Goal: Task Accomplishment & Management: Manage account settings

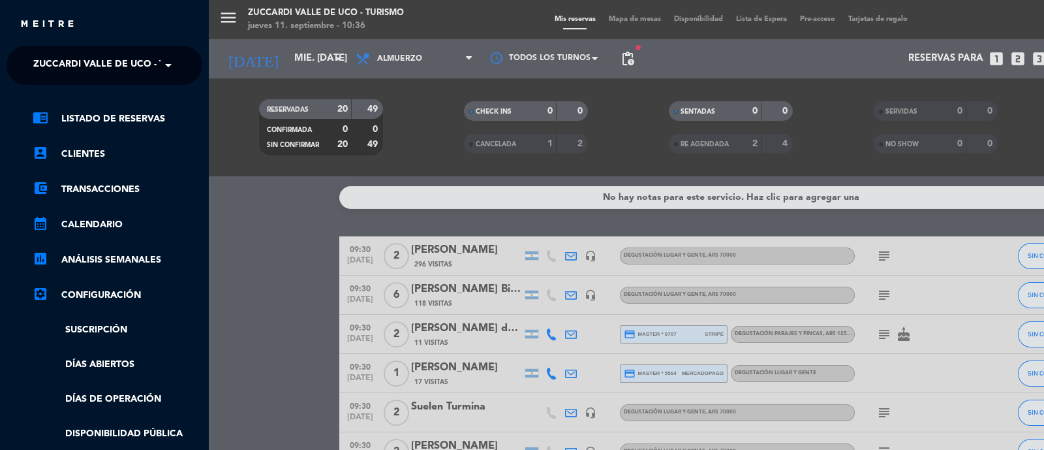
click at [54, 63] on span "Zuccardi Valle de Uco - Turismo" at bounding box center [117, 65] width 168 height 27
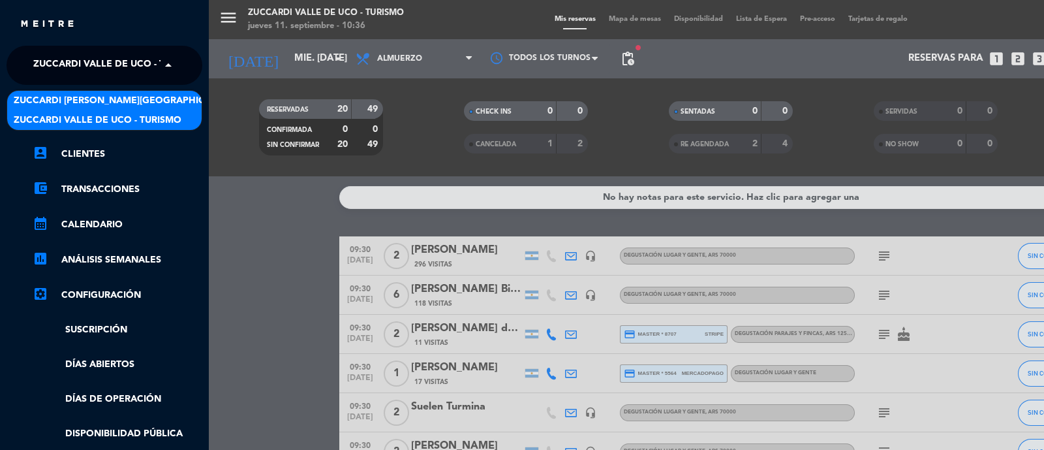
click at [54, 97] on span "Zuccardi [PERSON_NAME][GEOGRAPHIC_DATA] - Restaurant [PERSON_NAME][GEOGRAPHIC_D…" at bounding box center [246, 100] width 465 height 15
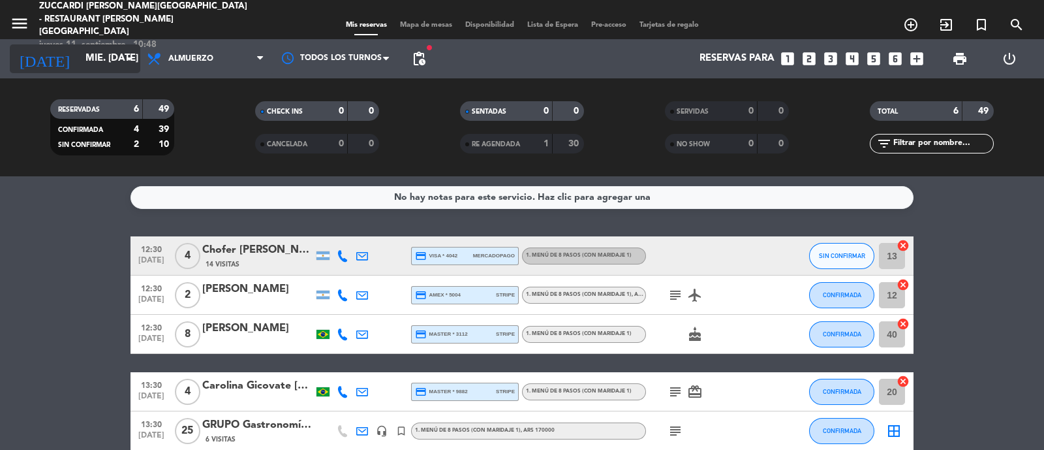
click at [128, 65] on icon "arrow_drop_down" at bounding box center [129, 59] width 16 height 16
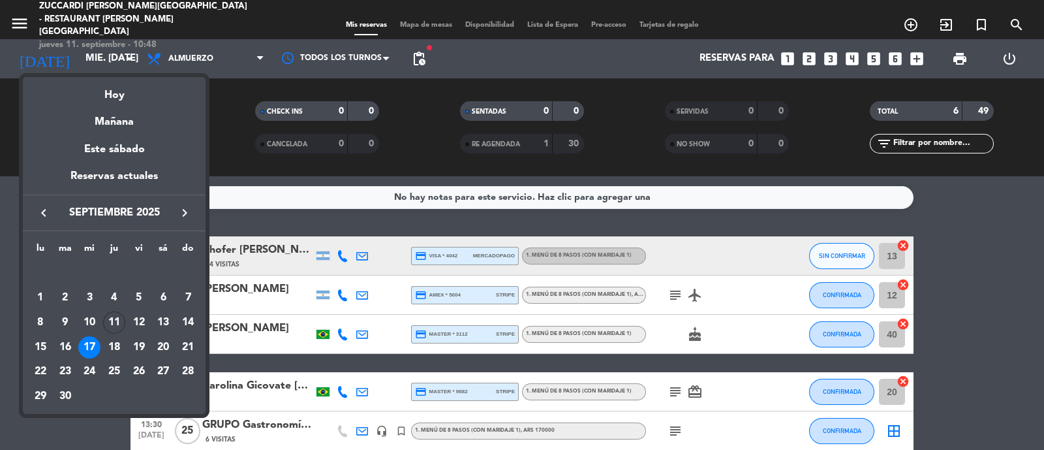
click at [192, 213] on icon "keyboard_arrow_right" at bounding box center [185, 213] width 16 height 16
click at [196, 206] on button "keyboard_arrow_right" at bounding box center [184, 212] width 23 height 17
click at [198, 273] on div "2" at bounding box center [188, 273] width 22 height 22
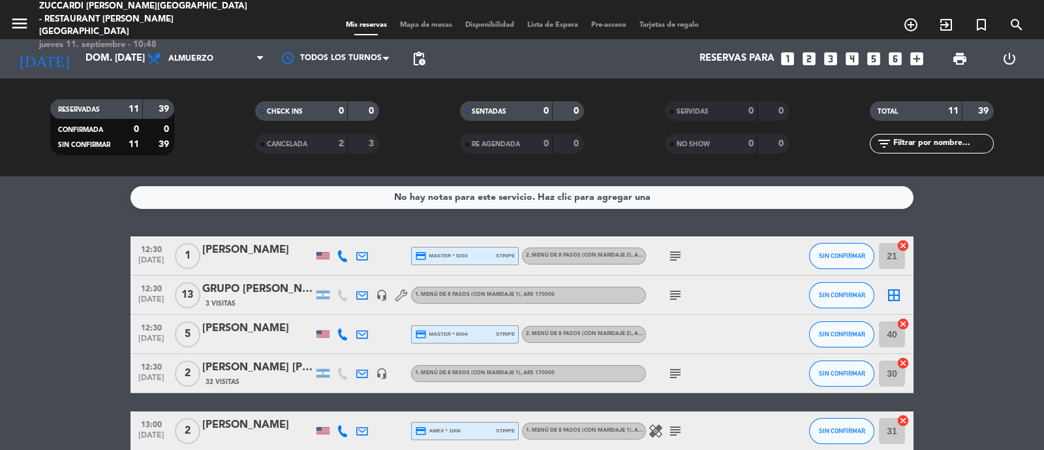
click at [681, 290] on icon "subject" at bounding box center [675, 295] width 16 height 16
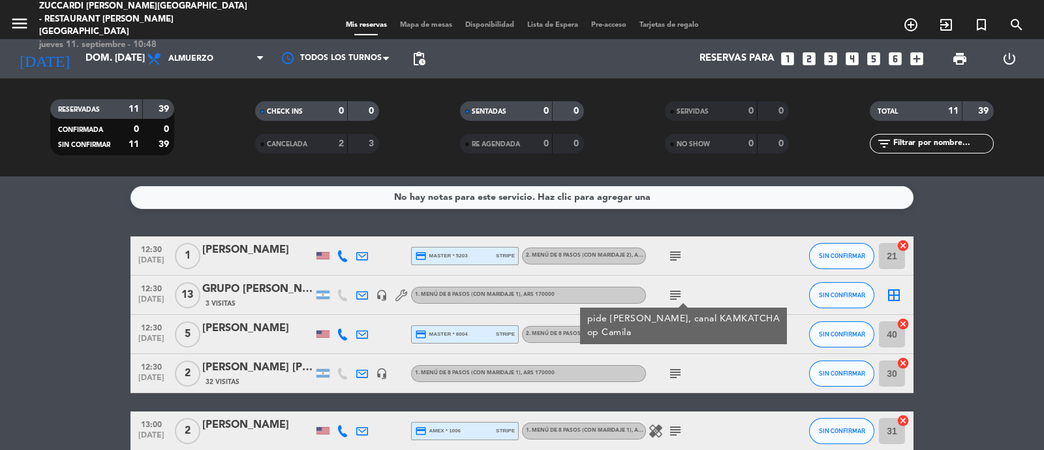
click at [678, 296] on icon "subject" at bounding box center [675, 295] width 16 height 16
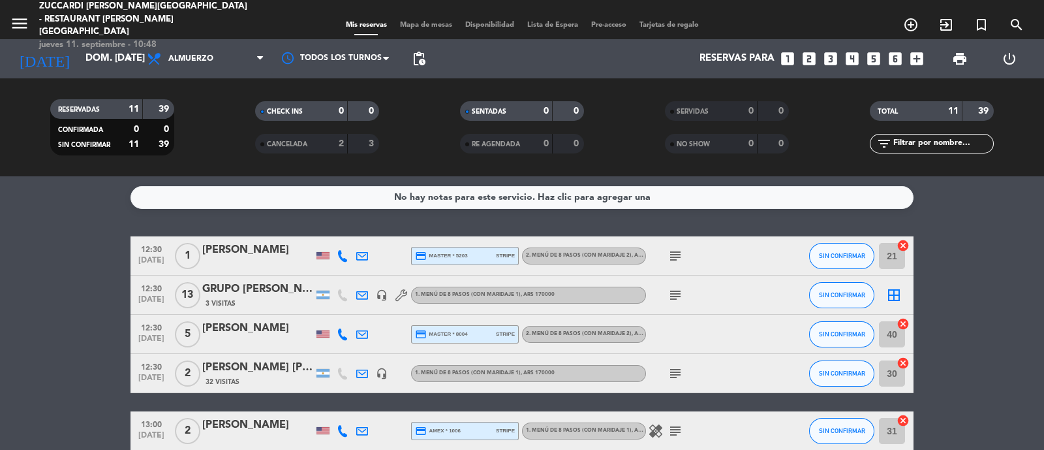
click at [16, 22] on icon "menu" at bounding box center [20, 24] width 20 height 20
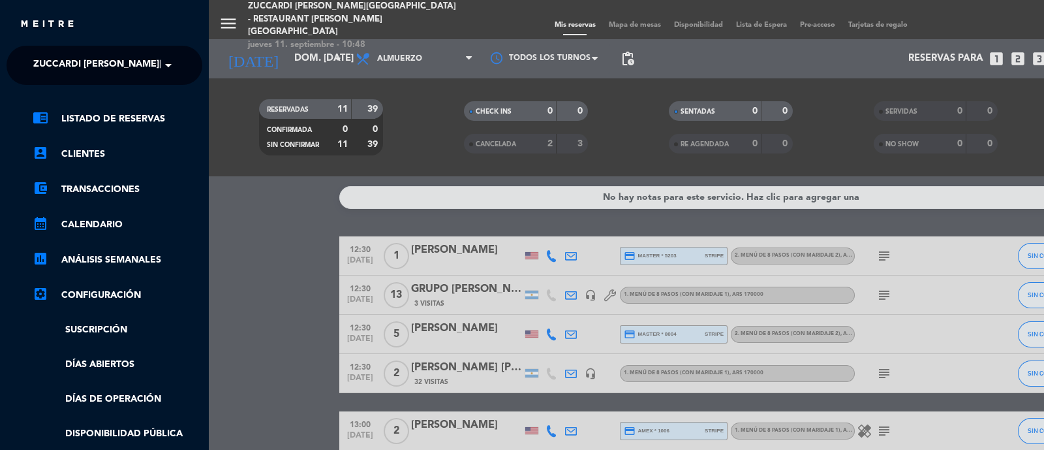
click at [171, 71] on span at bounding box center [172, 65] width 22 height 27
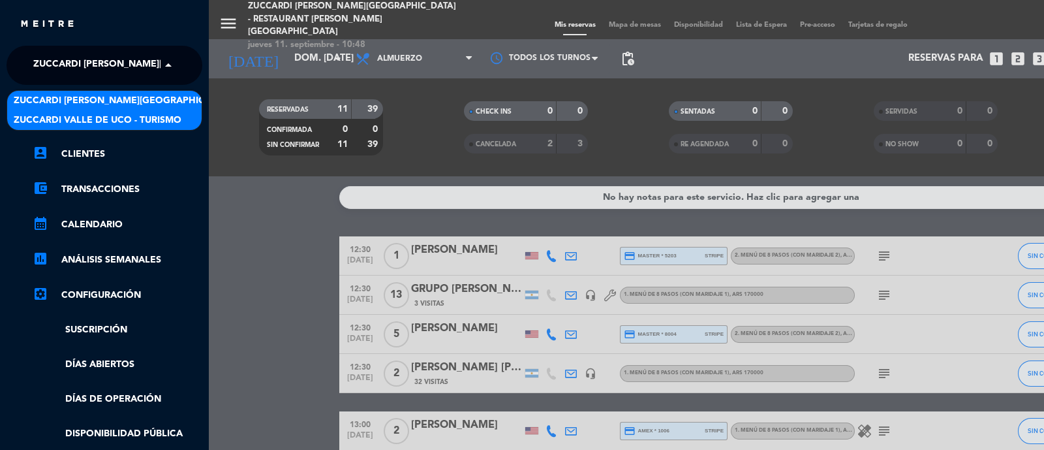
click at [183, 121] on div "Zuccardi Valle de Uco - Turismo" at bounding box center [104, 120] width 194 height 20
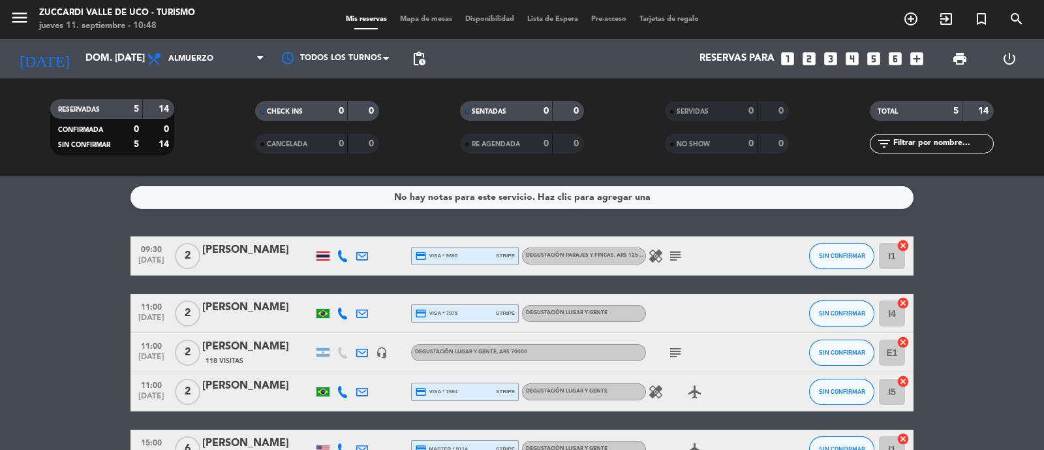
click at [23, 19] on icon "menu" at bounding box center [20, 18] width 20 height 20
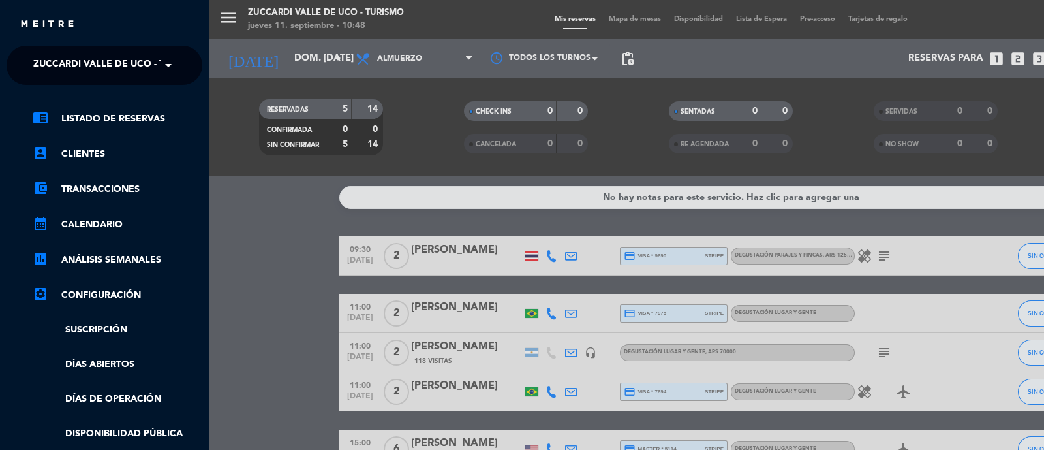
click at [161, 68] on span at bounding box center [172, 65] width 22 height 27
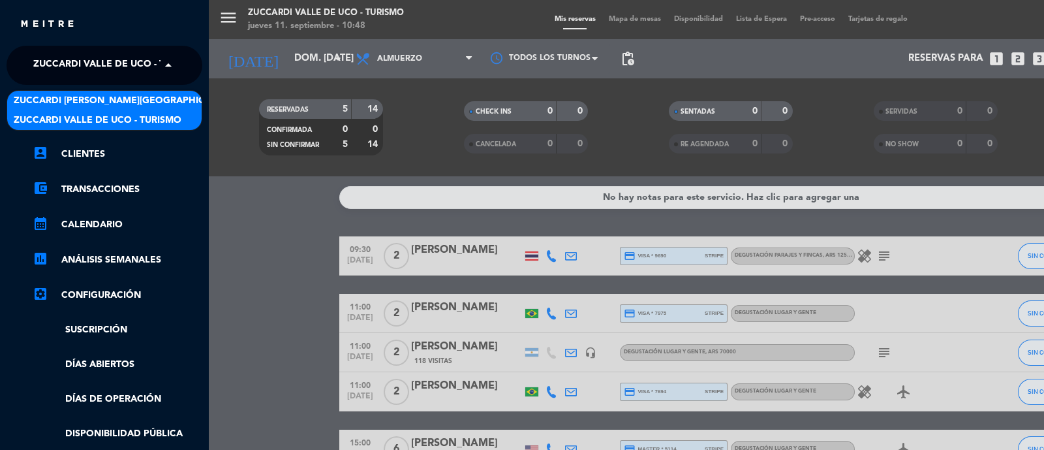
click at [181, 102] on span "Zuccardi [PERSON_NAME][GEOGRAPHIC_DATA] - Restaurant [PERSON_NAME][GEOGRAPHIC_D…" at bounding box center [246, 100] width 465 height 15
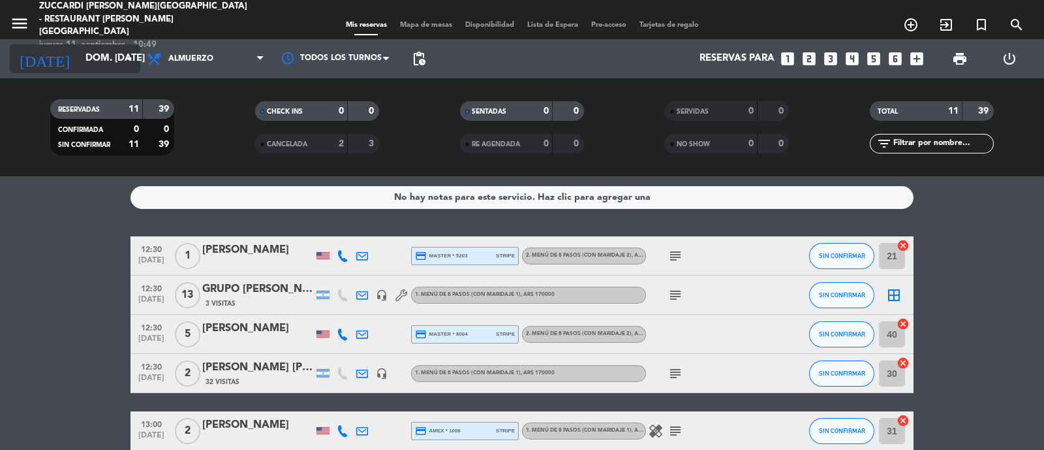
click at [110, 55] on input "dom. [DATE]" at bounding box center [142, 58] width 126 height 25
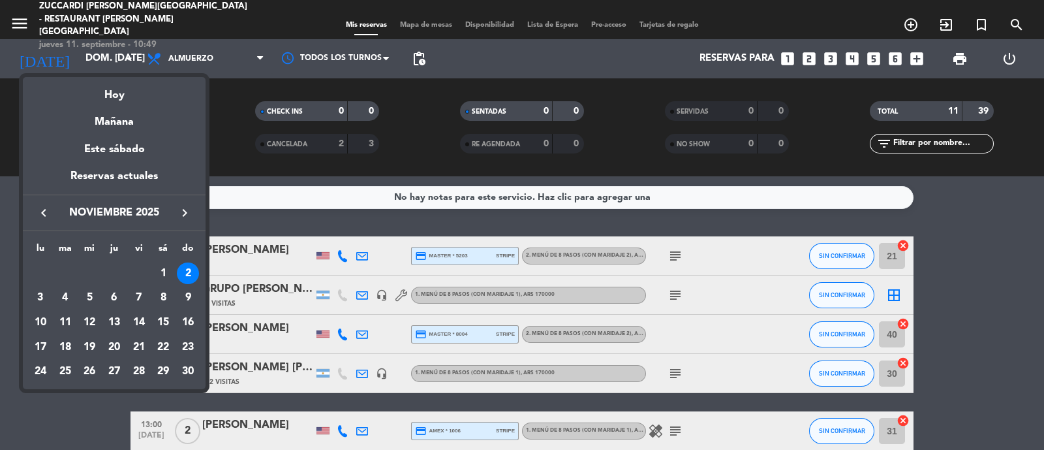
click at [37, 205] on icon "keyboard_arrow_left" at bounding box center [44, 213] width 16 height 16
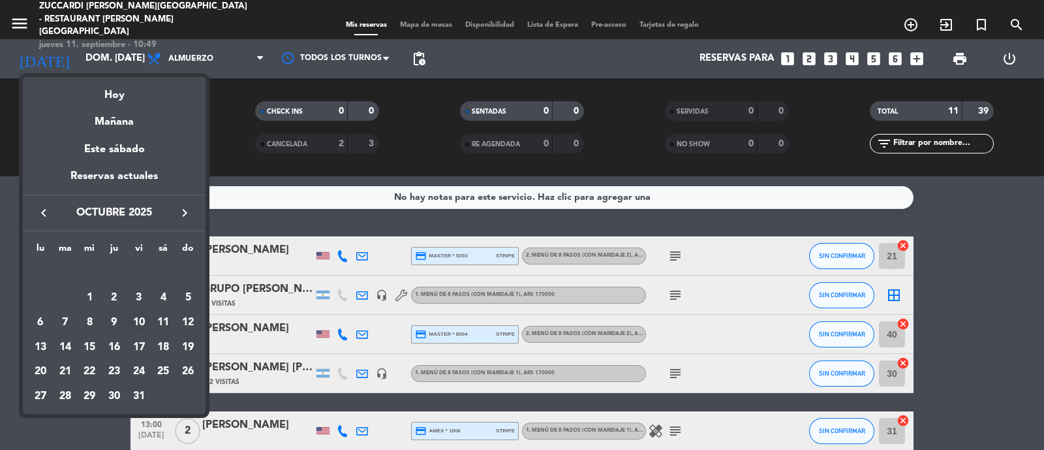
click at [149, 320] on div "10" at bounding box center [139, 322] width 22 height 22
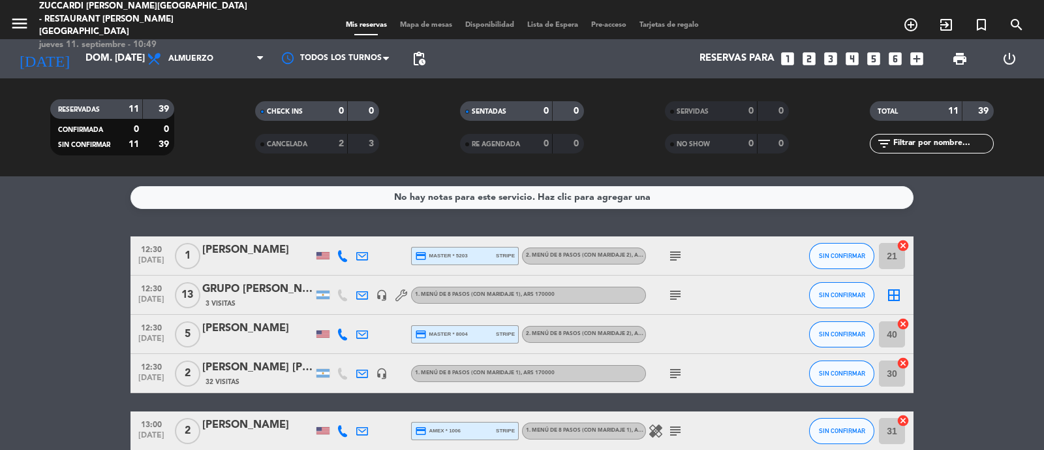
type input "vie. [DATE]"
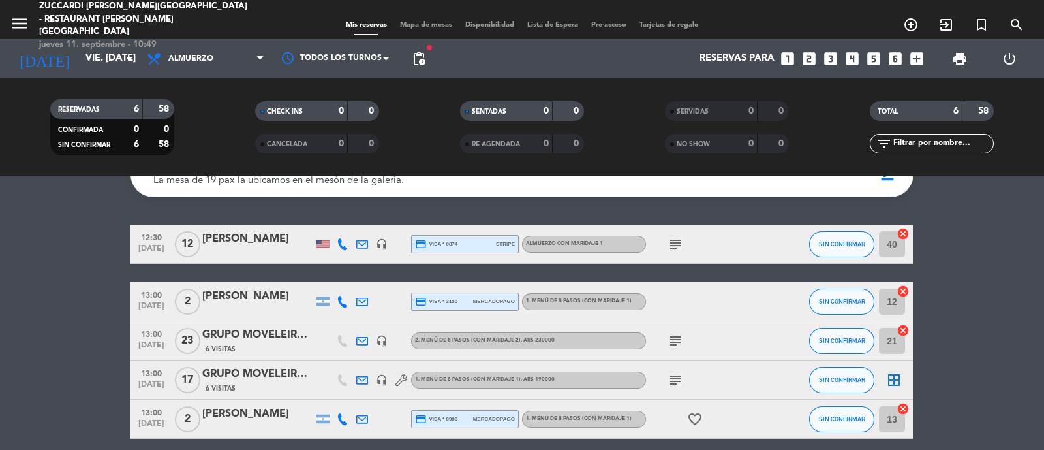
scroll to position [59, 0]
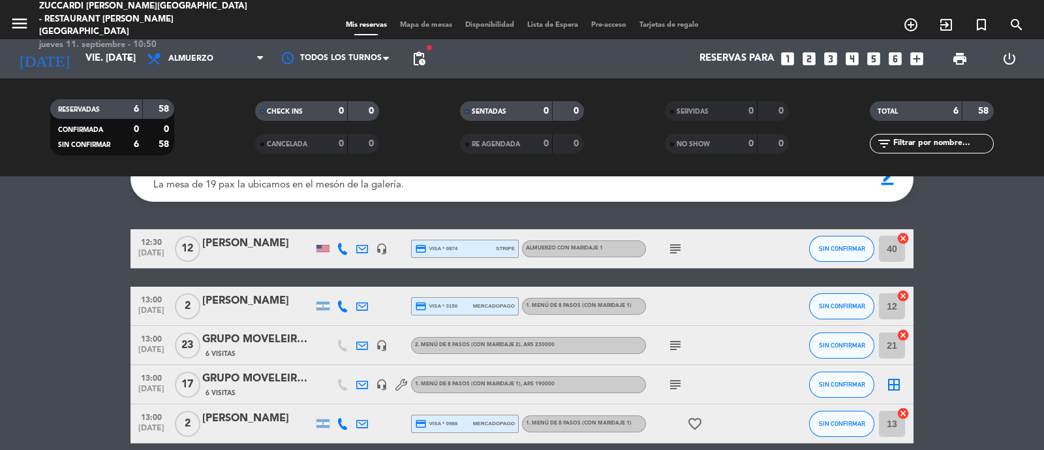
click at [979, 18] on icon "turned_in_not" at bounding box center [982, 25] width 16 height 16
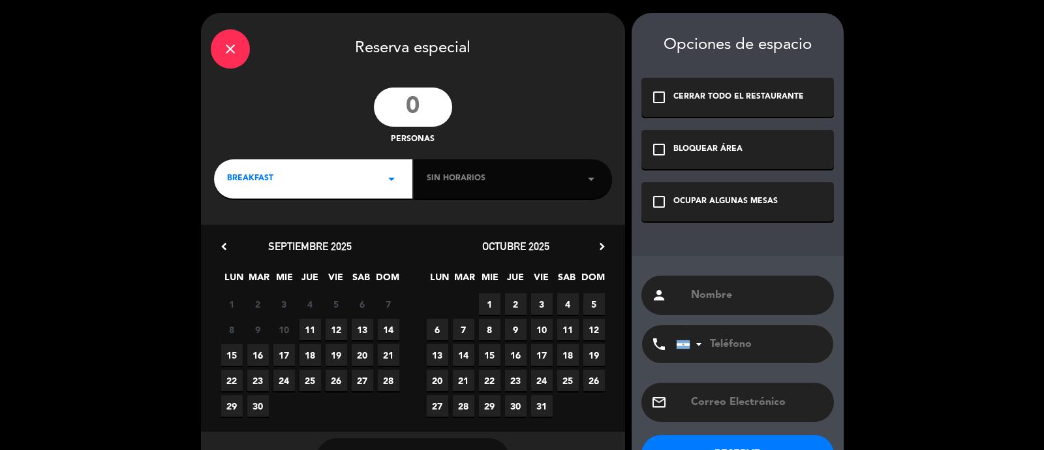
click at [431, 111] on input "number" at bounding box center [413, 106] width 78 height 39
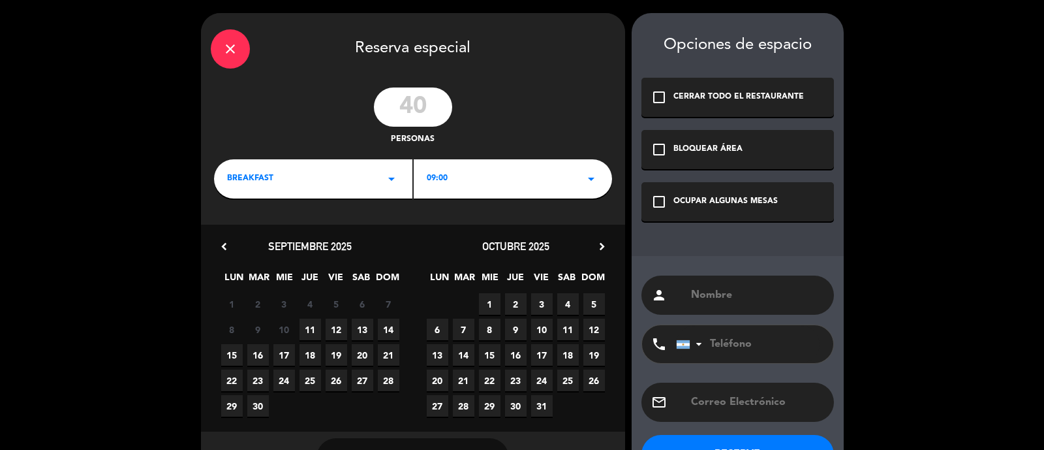
type input "40"
click at [246, 179] on span "BREAKFAST" at bounding box center [250, 178] width 46 height 13
click at [278, 235] on div "Almuerzo" at bounding box center [313, 233] width 172 height 13
click at [488, 183] on div "09:00 arrow_drop_down" at bounding box center [513, 178] width 198 height 39
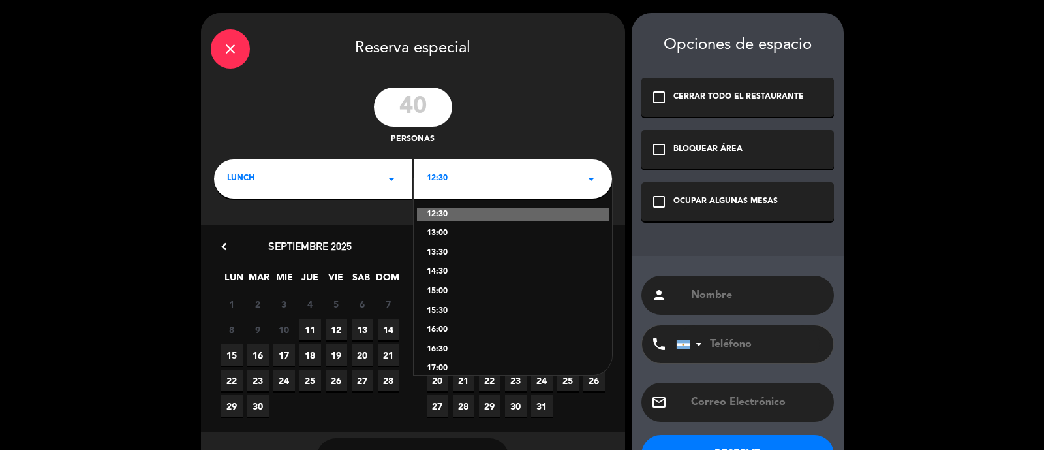
click at [482, 221] on div "12:30" at bounding box center [513, 214] width 192 height 13
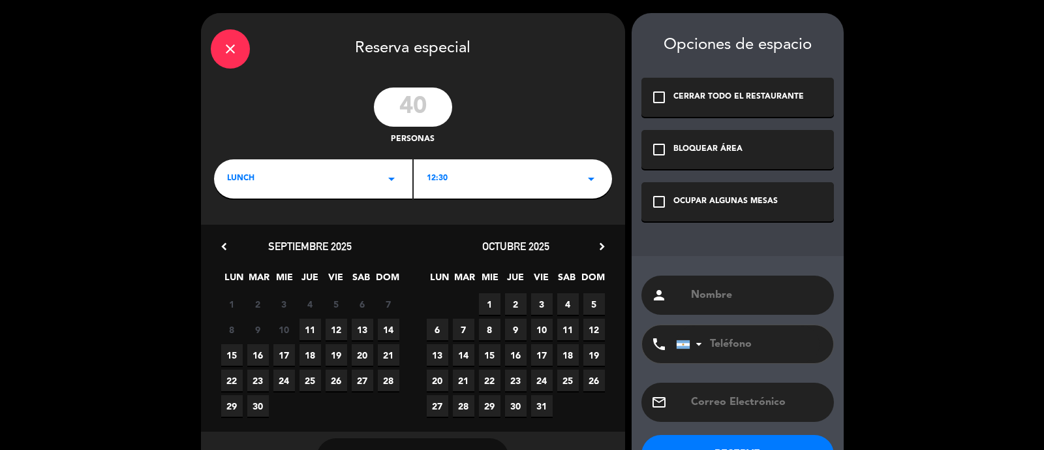
click at [547, 333] on span "10" at bounding box center [542, 329] width 22 height 22
click at [754, 295] on input "text" at bounding box center [757, 295] width 134 height 18
click at [728, 297] on input "text" at bounding box center [757, 295] width 134 height 18
paste input "GRUPO MOVELEIRO- BEM VINO II"
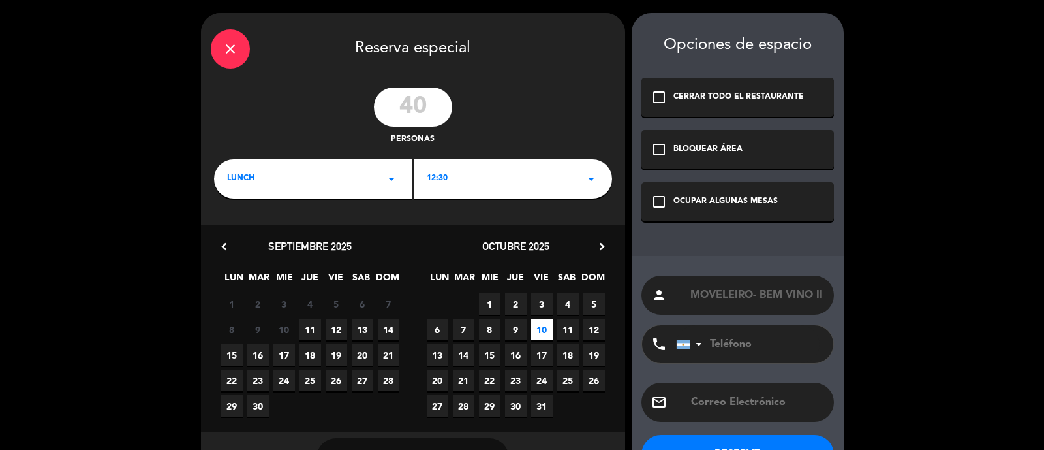
type input "GRUPO MOVELEIRO- BEM VINO II"
click at [748, 339] on input "tel" at bounding box center [748, 344] width 144 height 38
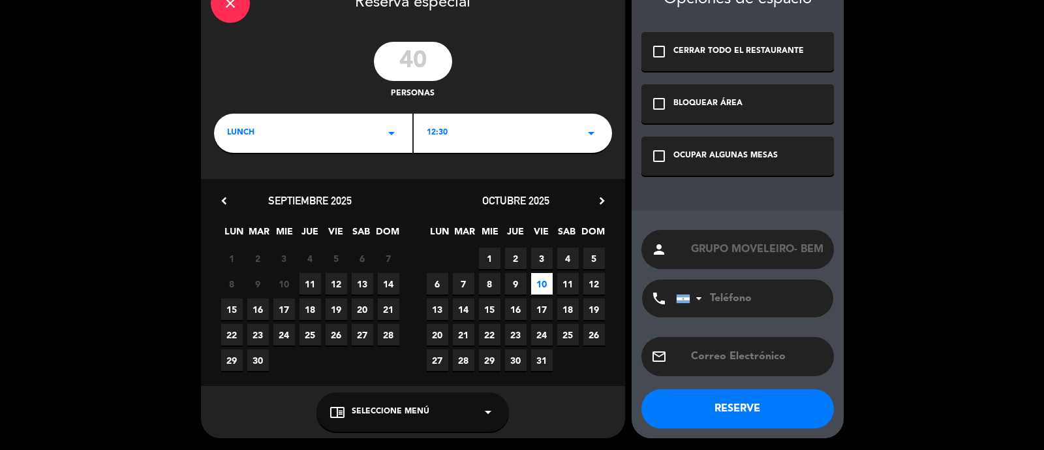
click at [477, 418] on div "chrome_reader_mode Seleccione Menú arrow_drop_down" at bounding box center [412, 411] width 192 height 39
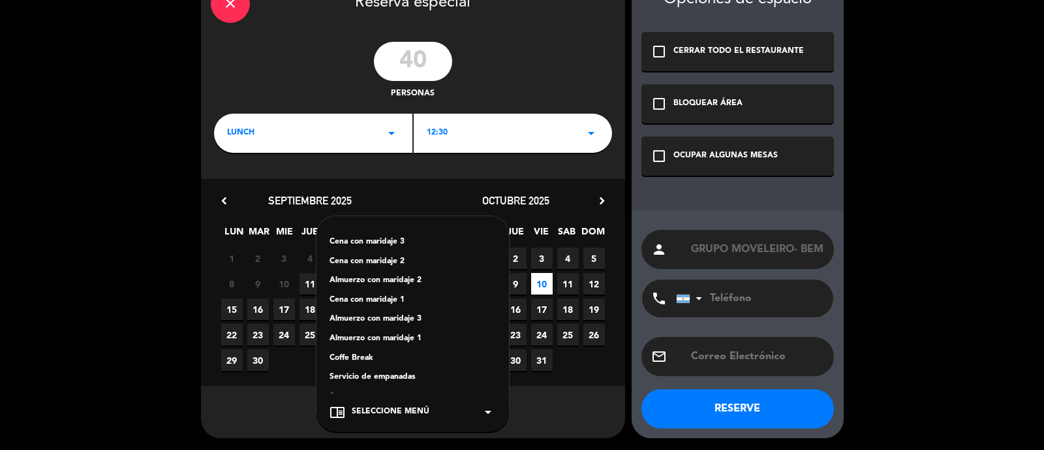
click at [432, 281] on div "Almuerzo con maridaje 2" at bounding box center [413, 280] width 166 height 13
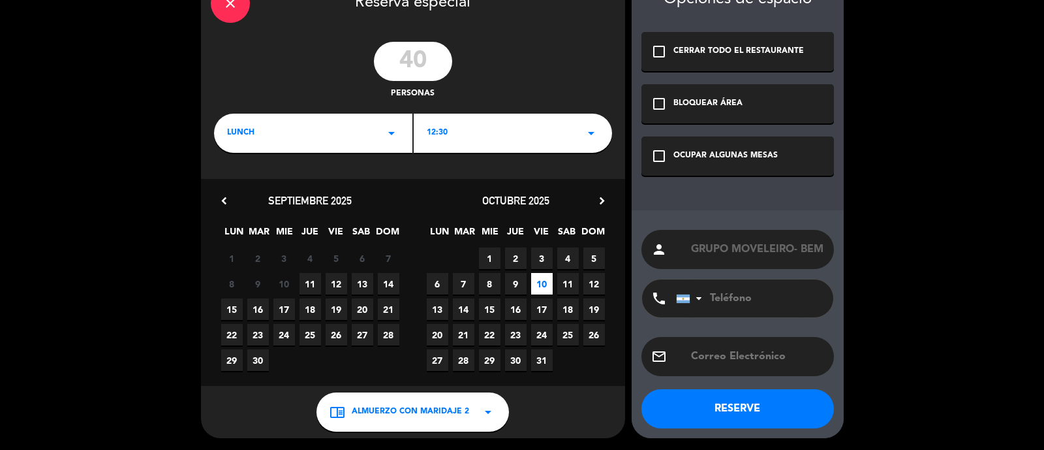
click at [662, 160] on icon "check_box_outline_blank" at bounding box center [659, 156] width 16 height 16
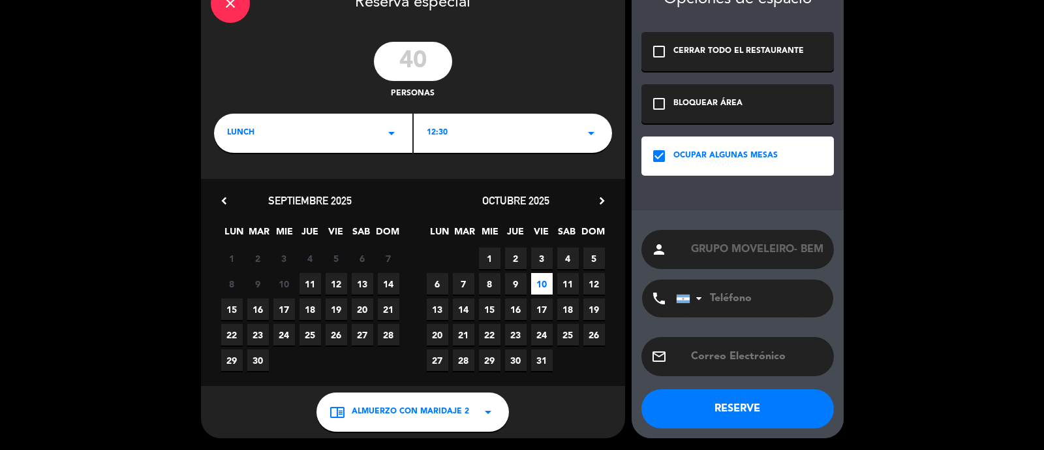
click at [758, 414] on button "RESERVE" at bounding box center [737, 408] width 192 height 39
click at [728, 353] on input "text" at bounding box center [757, 356] width 134 height 18
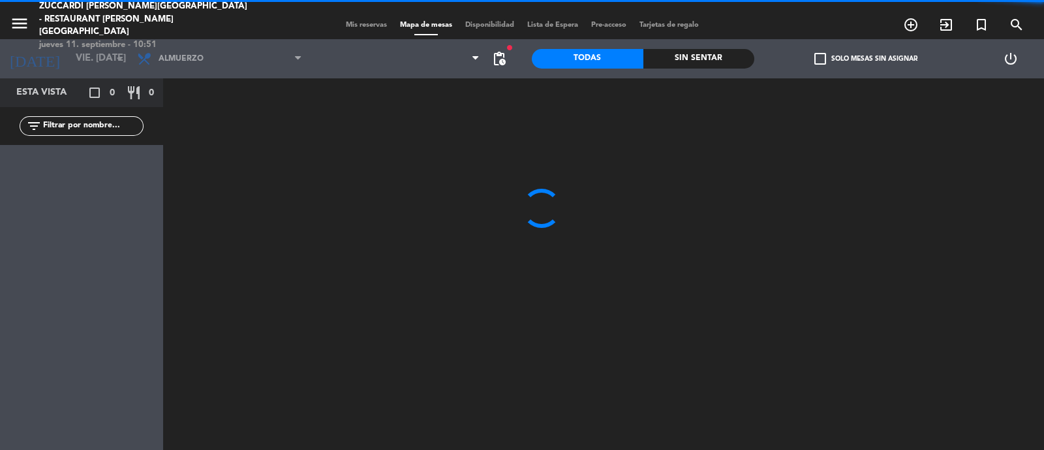
click at [356, 22] on span "Mis reservas" at bounding box center [366, 25] width 54 height 7
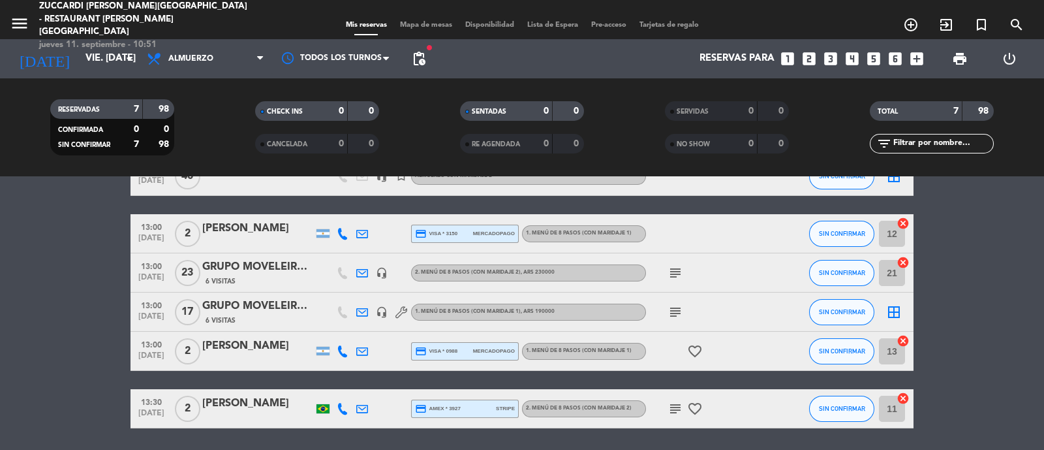
scroll to position [190, 0]
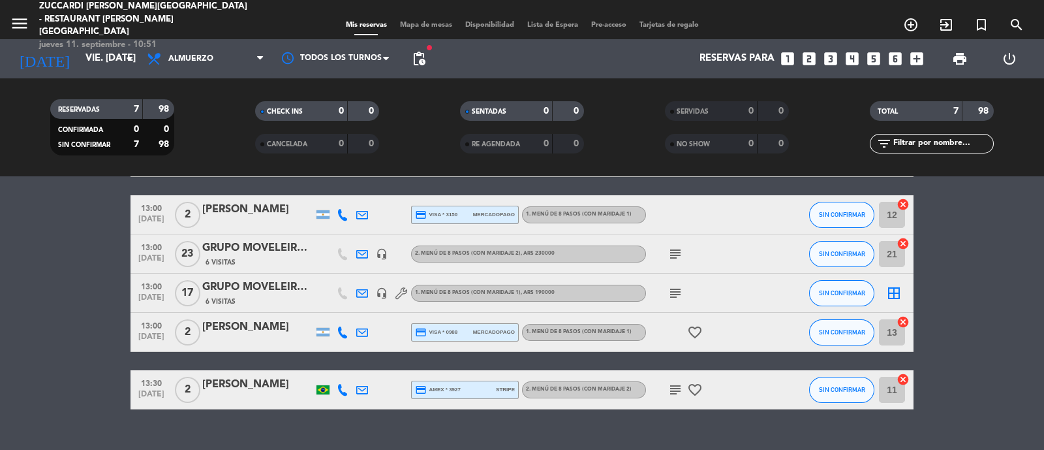
click at [286, 260] on div "6 Visitas" at bounding box center [257, 261] width 111 height 11
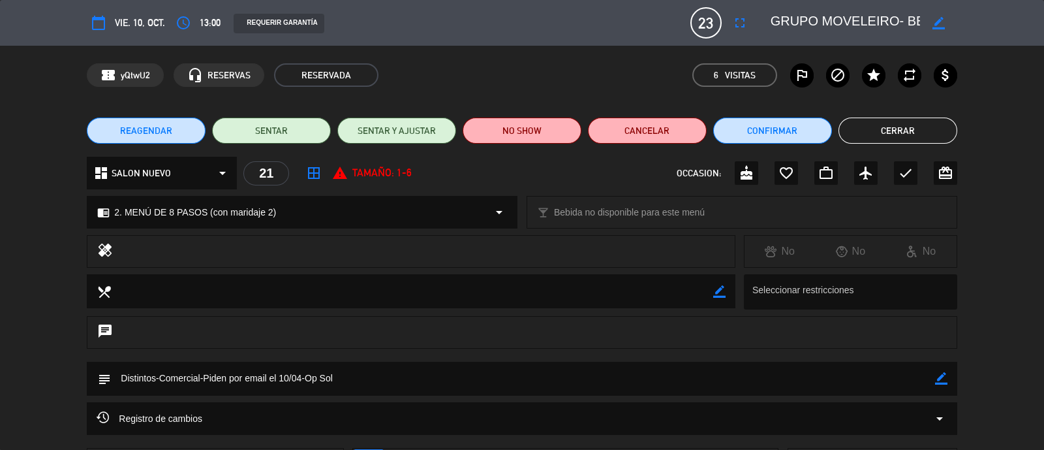
click at [628, 134] on button "Cancelar" at bounding box center [647, 130] width 119 height 26
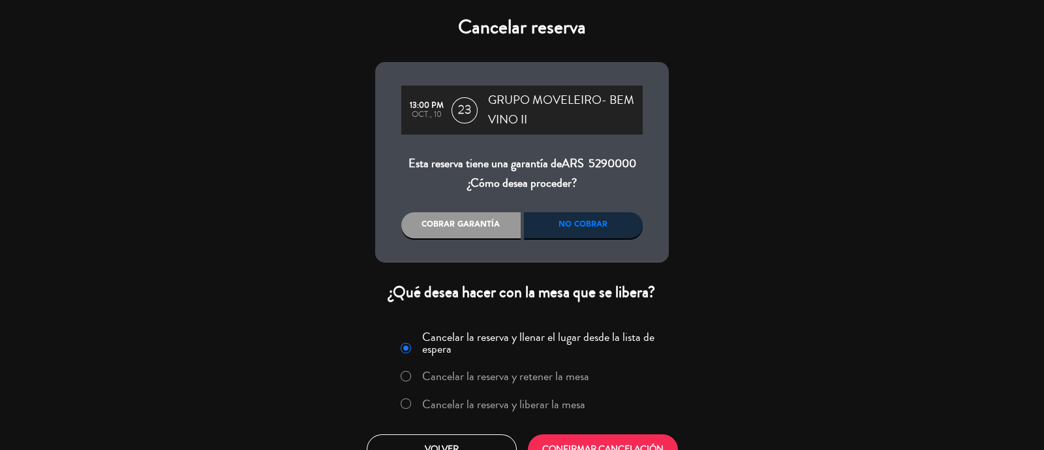
click at [750, 262] on div "Cancelar reserva 13:00 PM oct., 10 23 GRUPO MOVELEIRO- BEM VINO II Esta reserva…" at bounding box center [522, 225] width 1044 height 450
click at [532, 393] on label "Cancelar la reserva y liberar la mesa" at bounding box center [492, 403] width 198 height 23
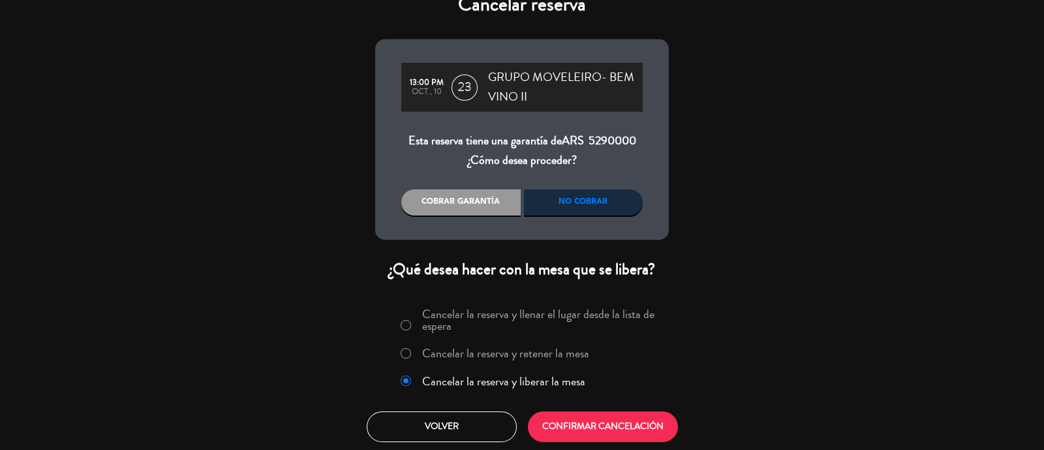
click at [617, 422] on button "CONFIRMAR CANCELACIÓN" at bounding box center [603, 426] width 150 height 31
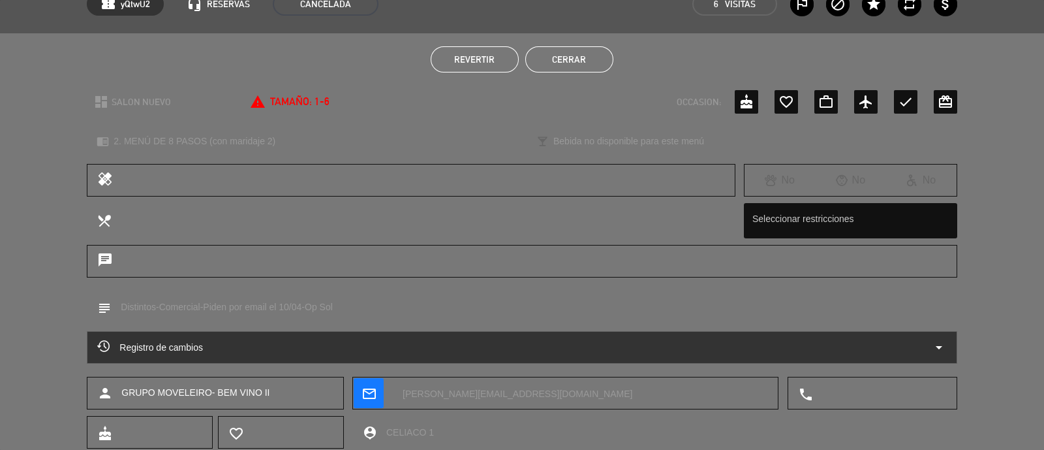
scroll to position [27, 0]
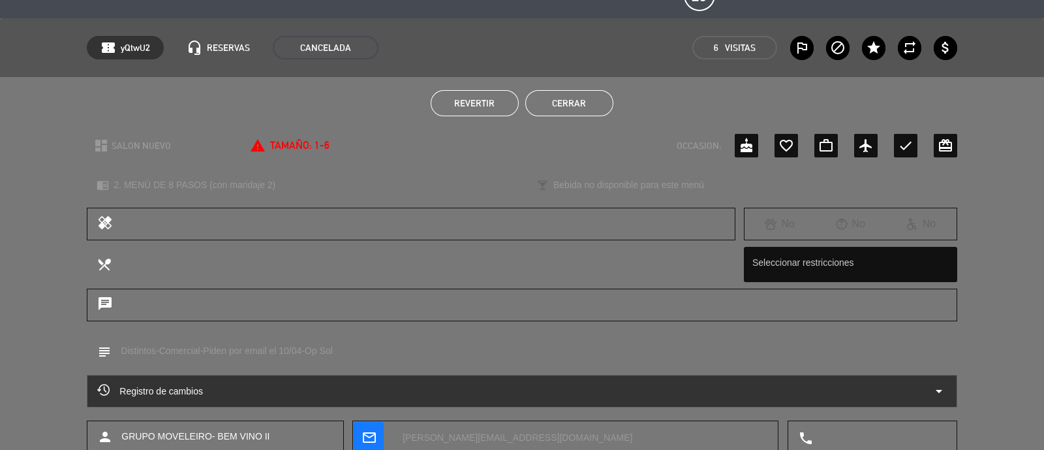
click at [584, 111] on button "Cerrar" at bounding box center [569, 103] width 88 height 26
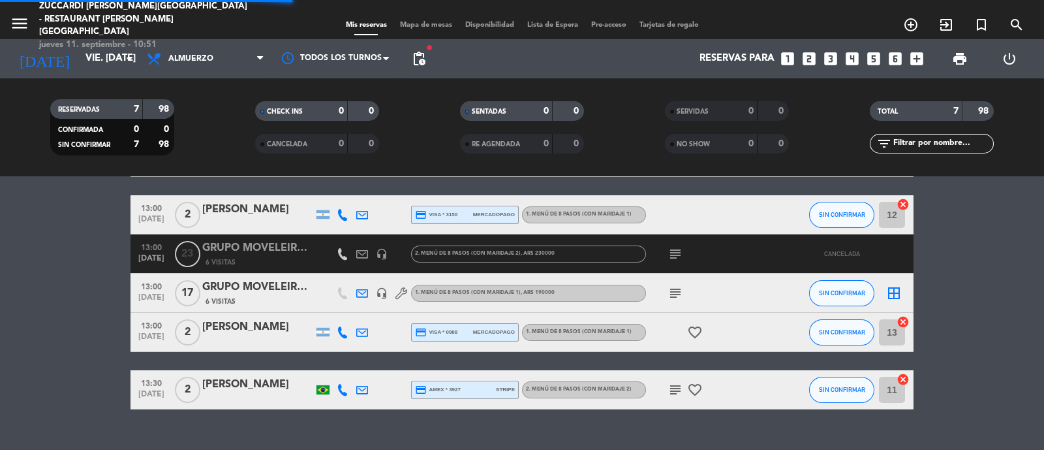
scroll to position [175, 0]
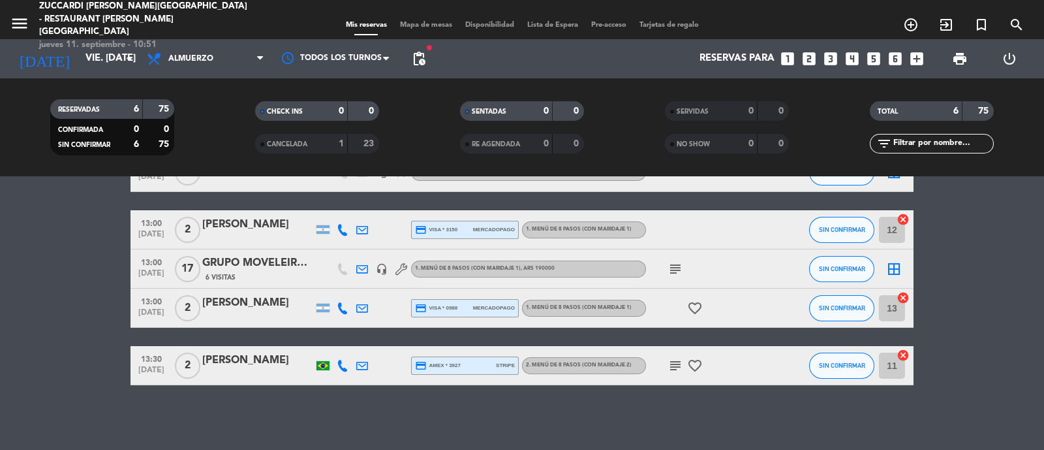
click at [263, 262] on div "GRUPO MOVELEIRO- BEM VINO II" at bounding box center [257, 262] width 111 height 17
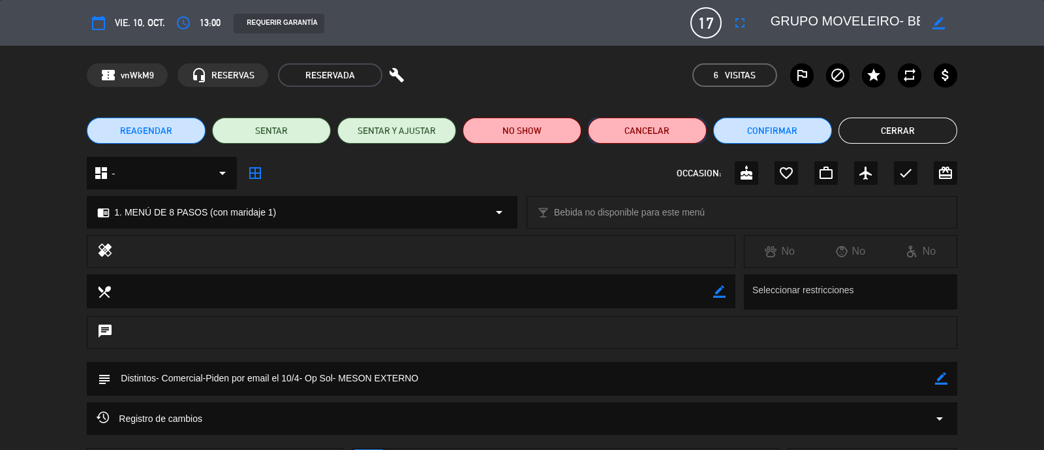
click at [662, 137] on button "Cancelar" at bounding box center [647, 130] width 119 height 26
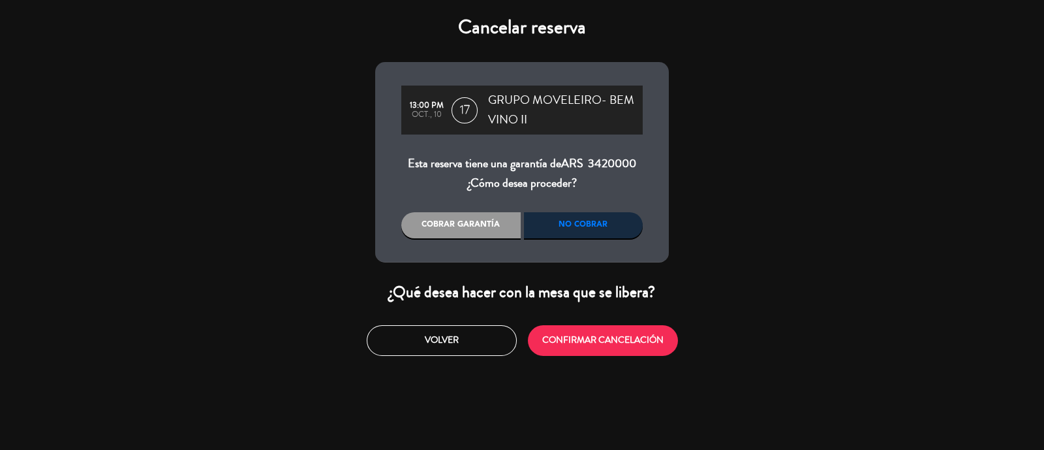
click at [607, 339] on button "CONFIRMAR CANCELACIÓN" at bounding box center [603, 340] width 150 height 31
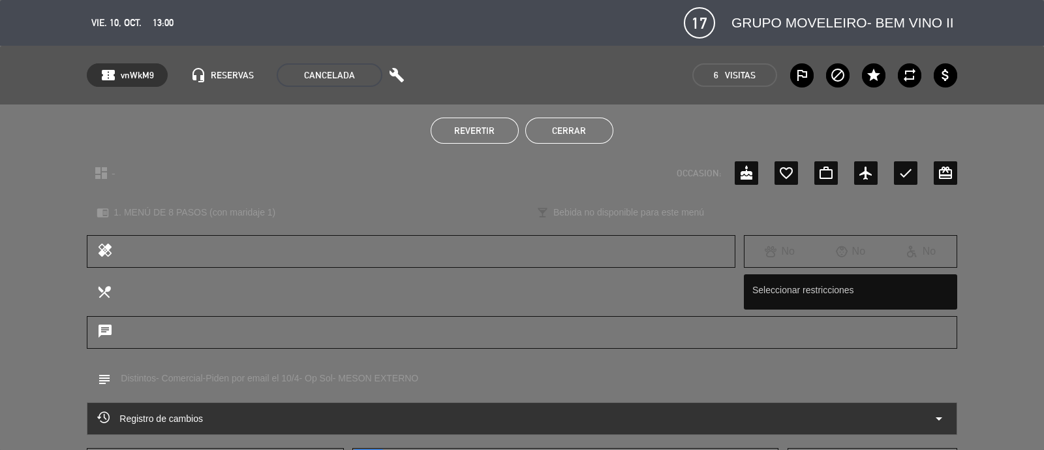
click at [583, 134] on button "Cerrar" at bounding box center [569, 130] width 88 height 26
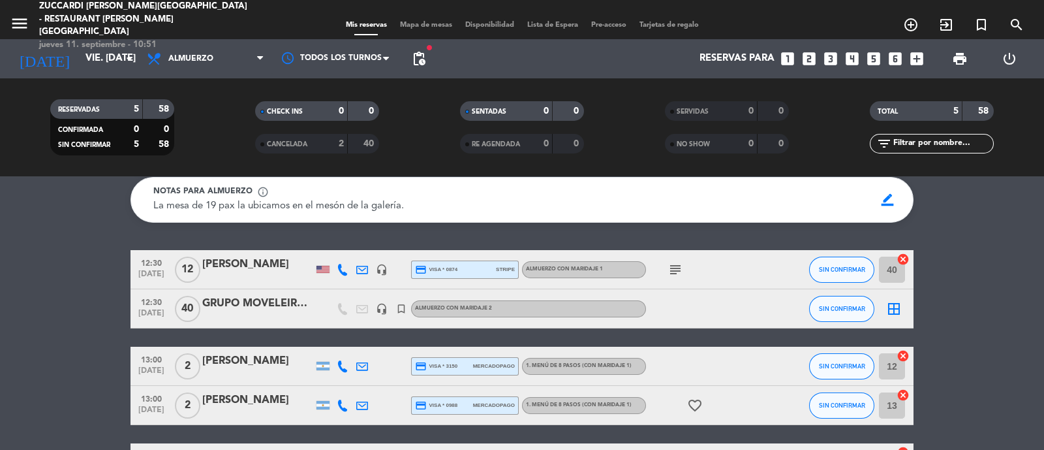
click at [275, 303] on div "GRUPO MOVELEIRO- BEM VINO II" at bounding box center [257, 303] width 111 height 17
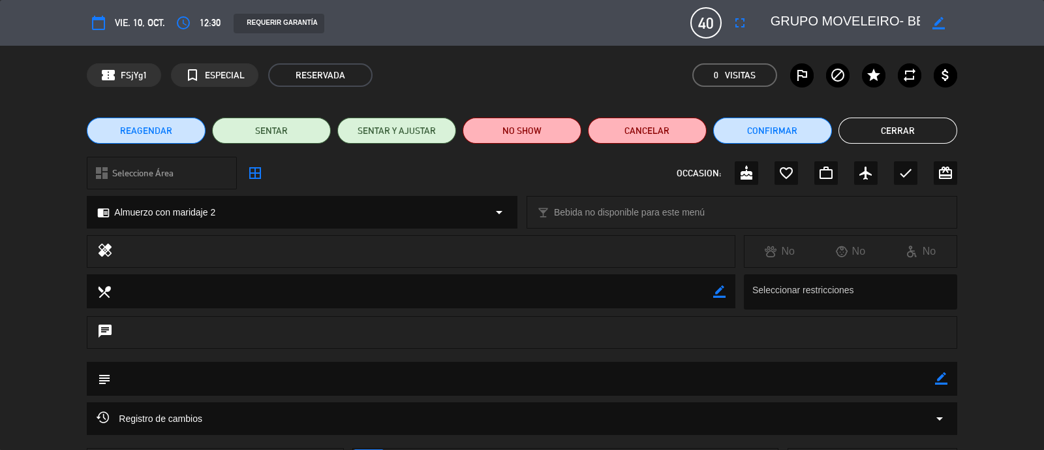
scroll to position [110, 0]
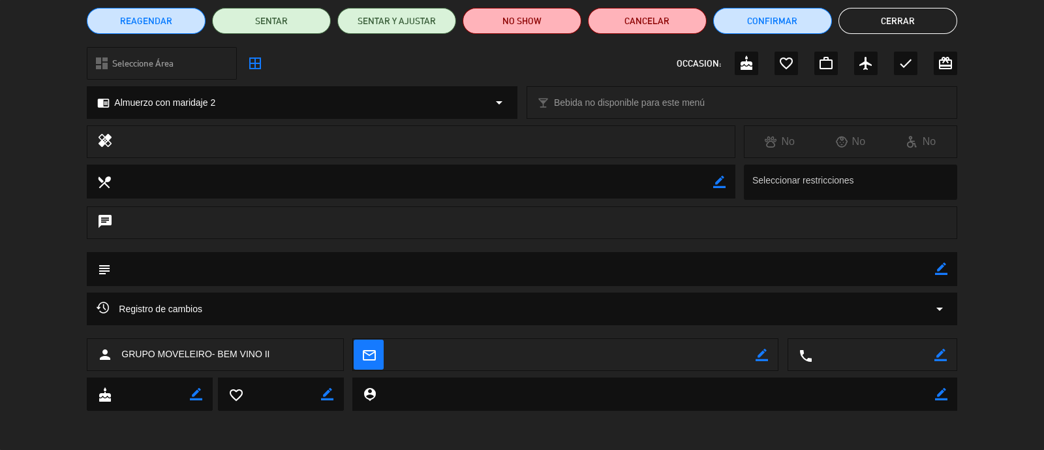
click at [765, 354] on icon "border_color" at bounding box center [762, 354] width 12 height 12
click at [577, 350] on textarea at bounding box center [574, 355] width 363 height 33
type textarea "[PERSON_NAME][EMAIL_ADDRESS][DOMAIN_NAME]"
click at [765, 361] on icon at bounding box center [762, 354] width 12 height 12
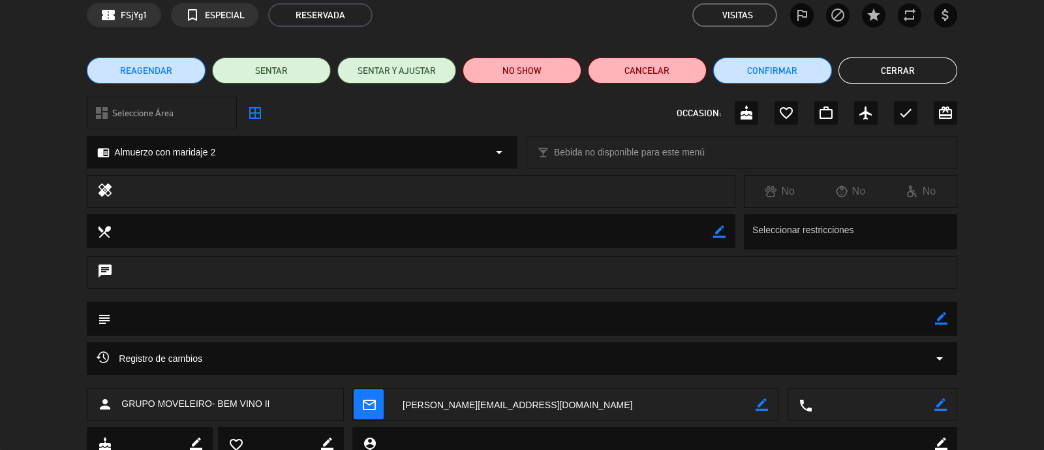
scroll to position [59, 0]
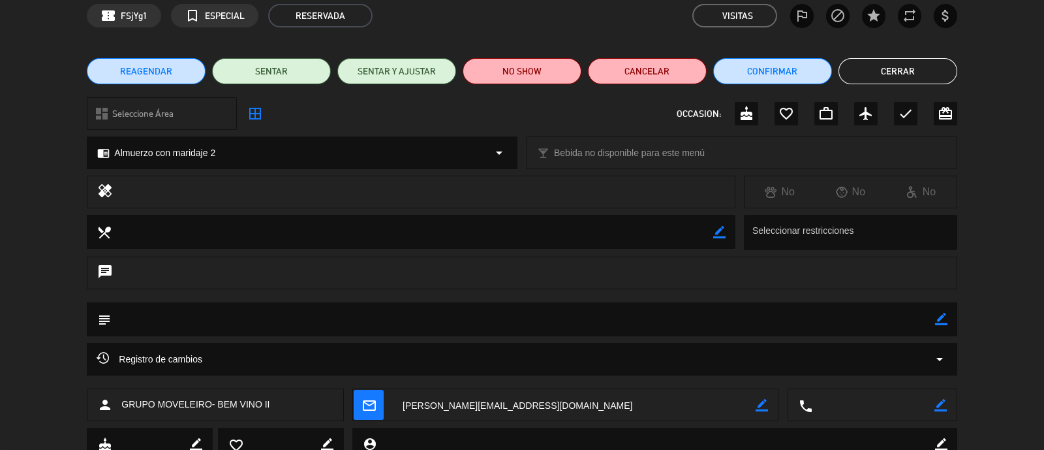
click at [367, 410] on icon "mail_outline" at bounding box center [368, 404] width 14 height 14
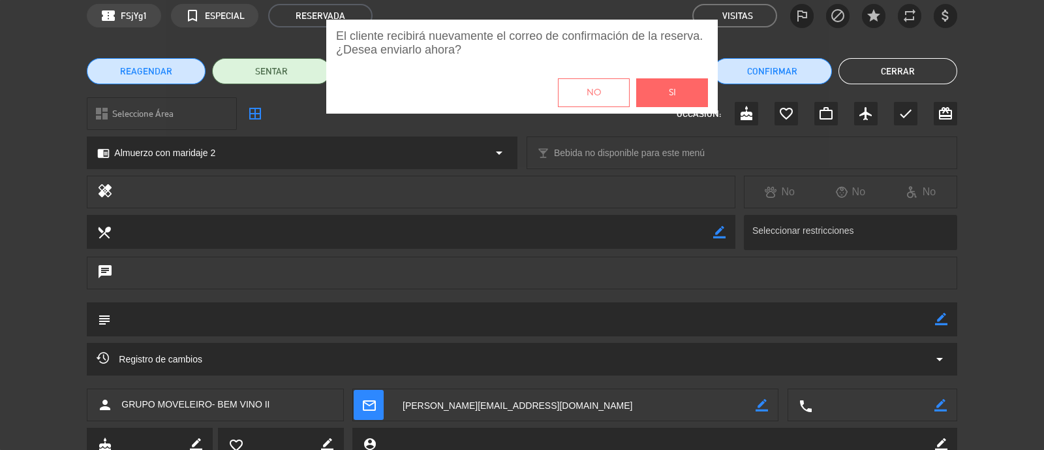
click at [677, 99] on button "Si" at bounding box center [672, 92] width 72 height 29
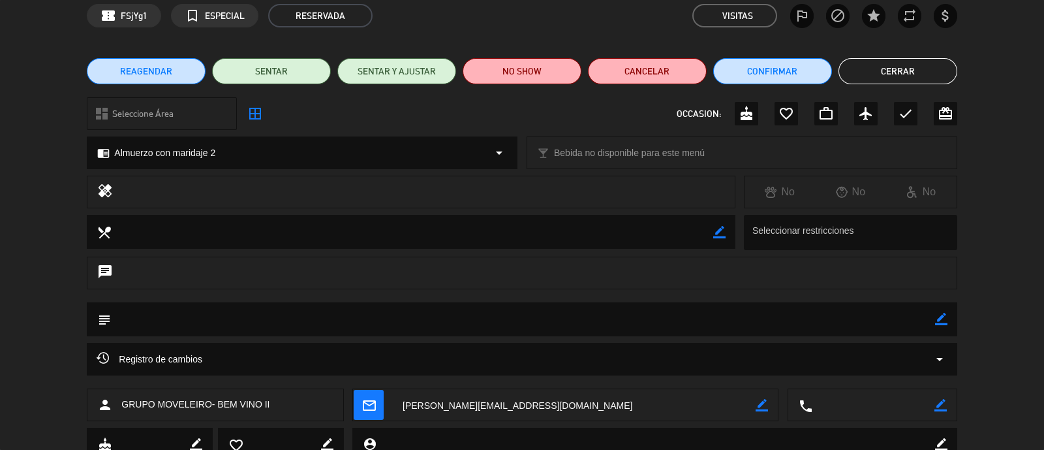
click at [898, 71] on button "Cerrar" at bounding box center [897, 71] width 119 height 26
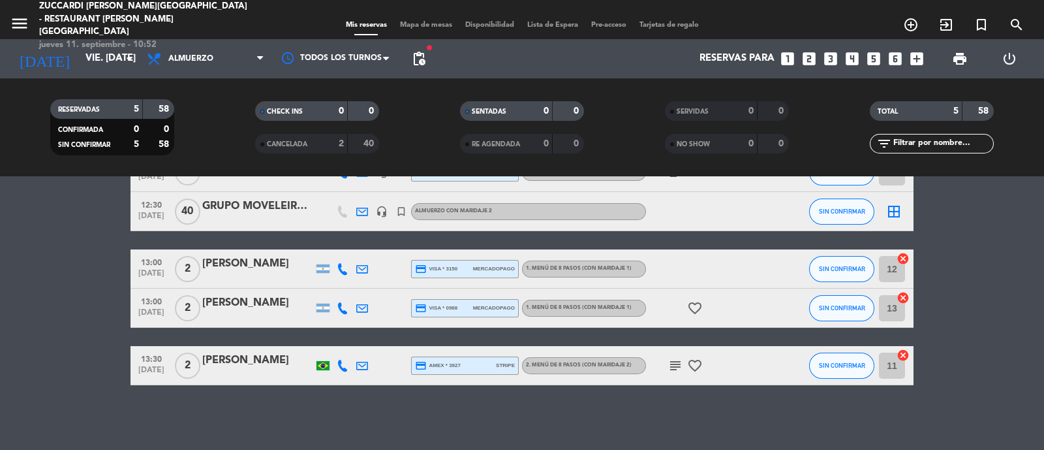
scroll to position [0, 0]
